Goal: Communication & Community: Connect with others

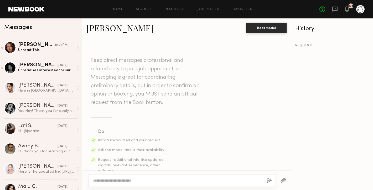
scroll to position [459, 0]
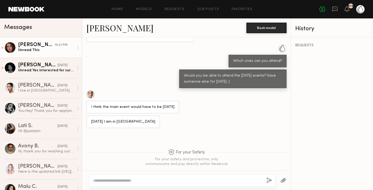
click at [44, 45] on div "[PERSON_NAME]" at bounding box center [36, 44] width 37 height 5
click at [43, 45] on div "[PERSON_NAME]" at bounding box center [36, 44] width 37 height 5
click at [39, 47] on div "[PERSON_NAME]" at bounding box center [36, 44] width 37 height 5
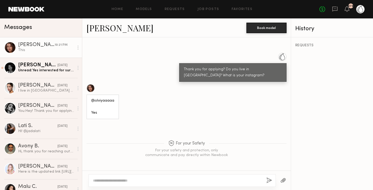
scroll to position [236, 0]
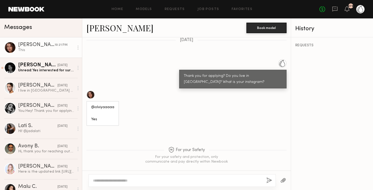
click at [102, 104] on div "@olviyaaaaa Yes" at bounding box center [102, 113] width 23 height 18
copy div "olviyaaaaa"
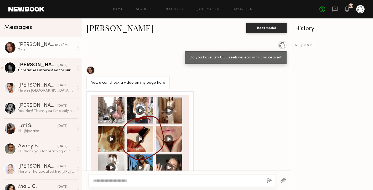
scroll to position [437, 0]
